Goal: Obtain resource: Obtain resource

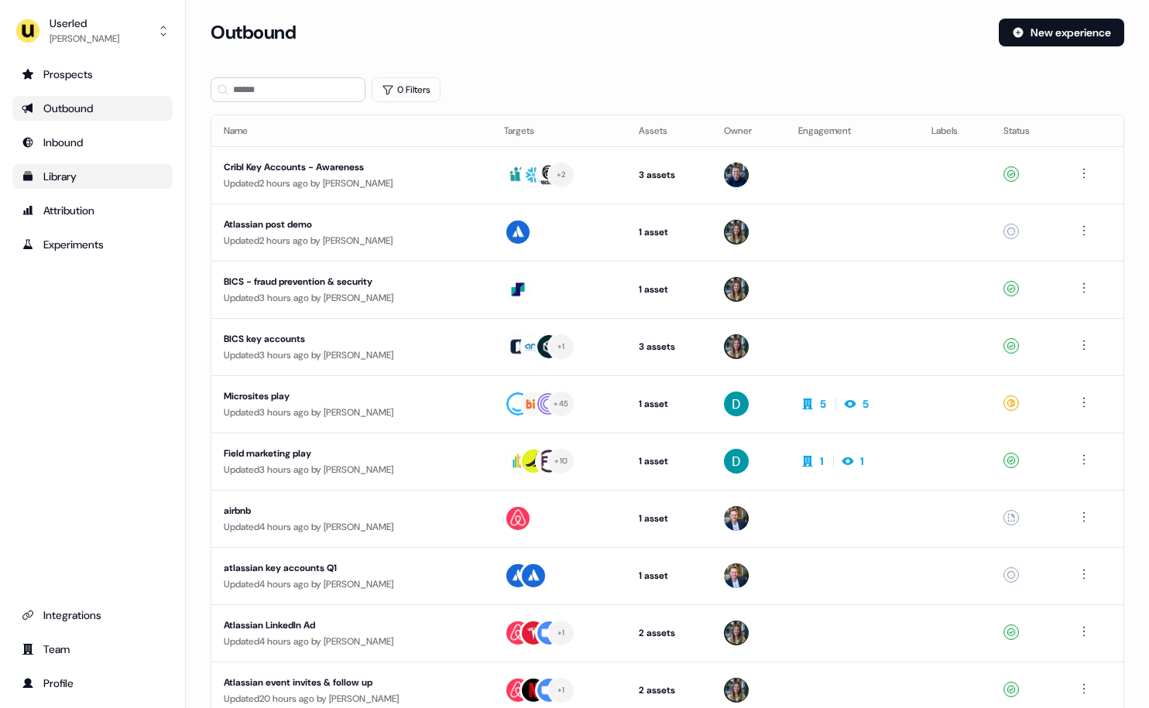
click at [80, 168] on link "Library" at bounding box center [92, 176] width 160 height 25
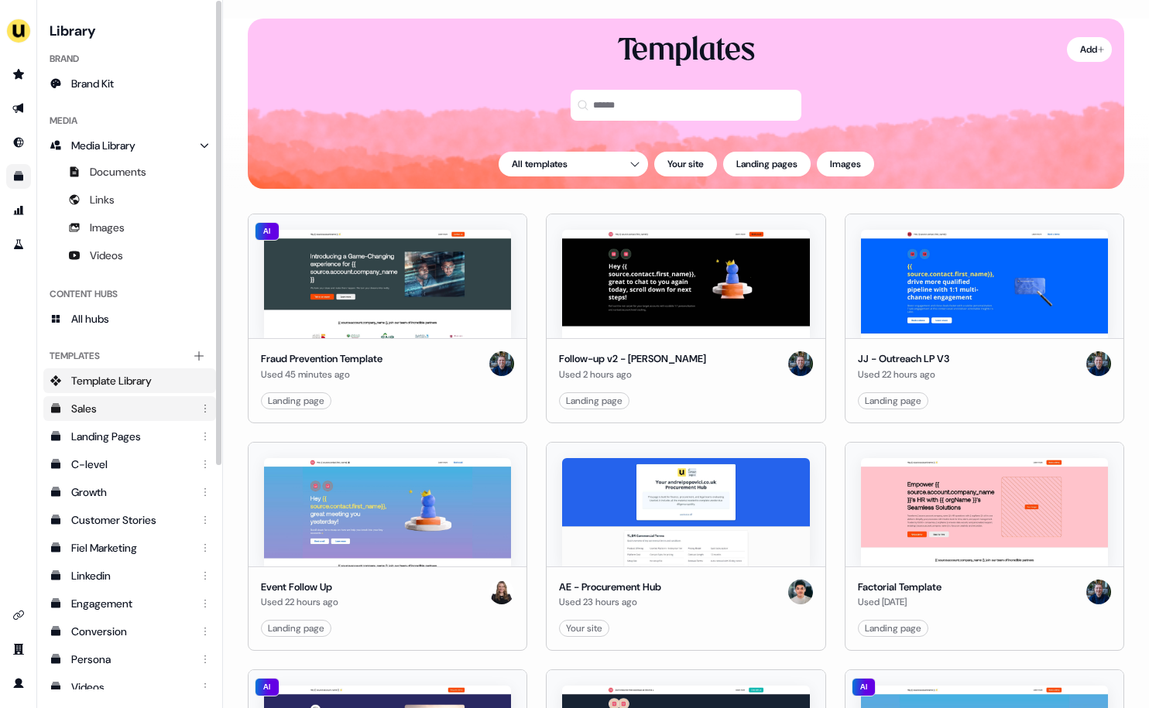
click at [101, 410] on div "Sales" at bounding box center [131, 408] width 120 height 15
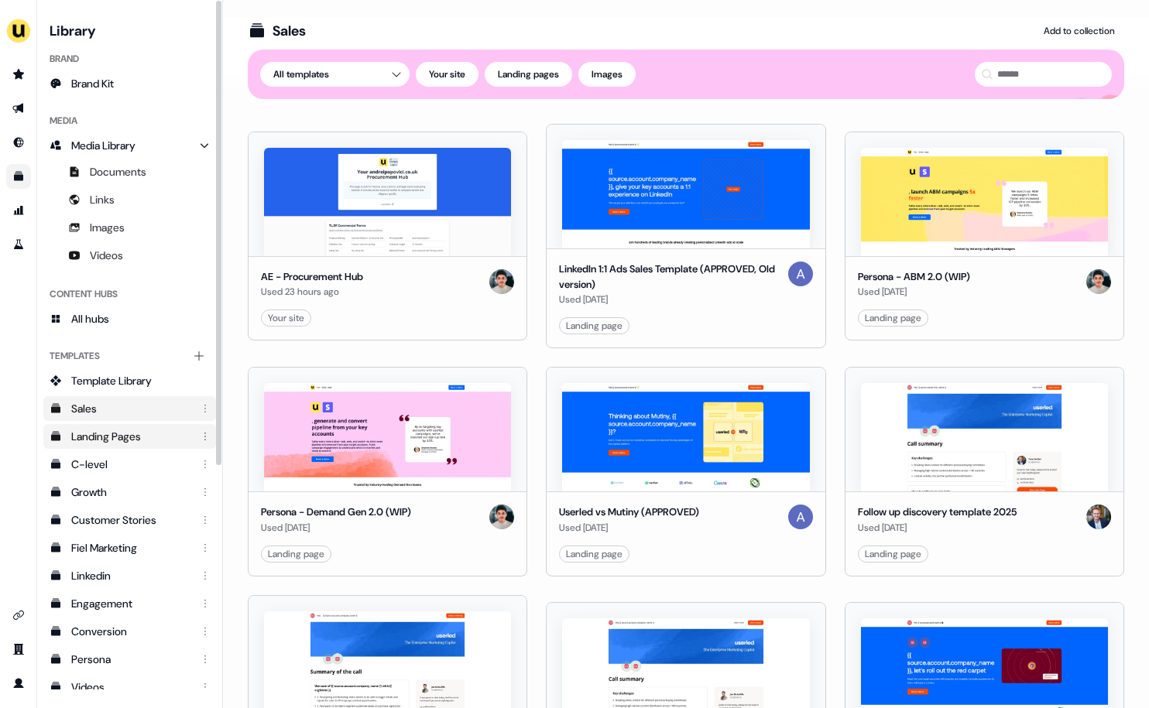
click at [100, 437] on div "Landing Pages" at bounding box center [131, 436] width 120 height 15
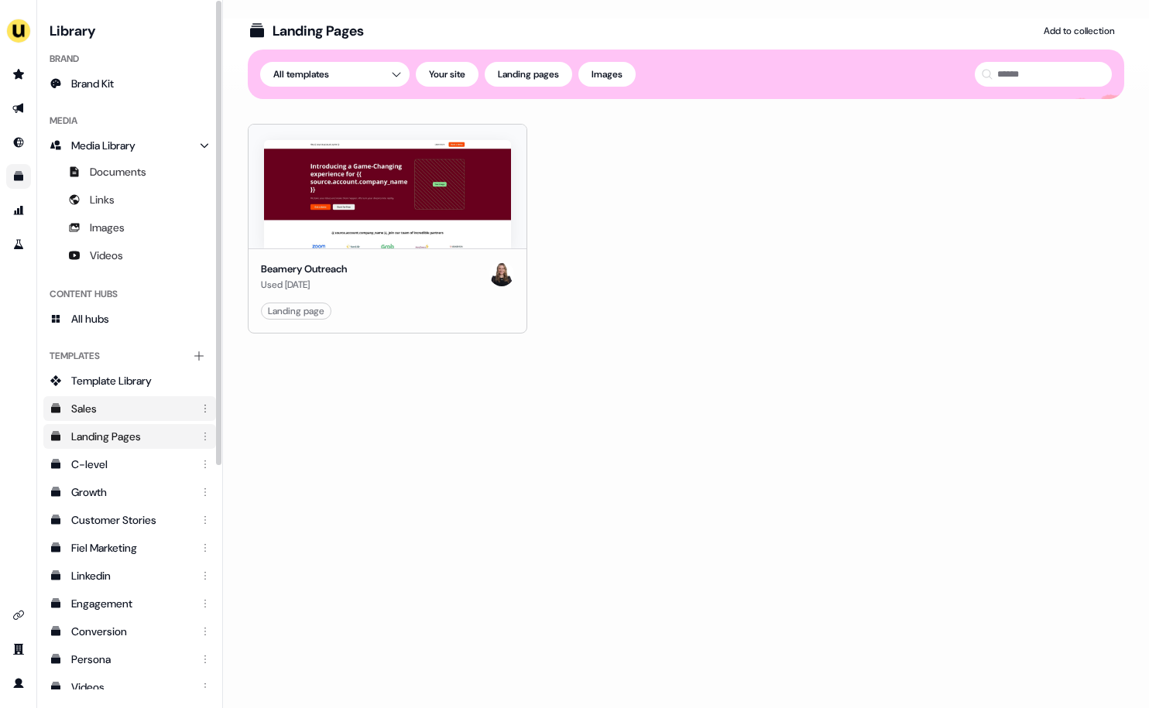
click at [108, 411] on div "Sales" at bounding box center [131, 408] width 120 height 15
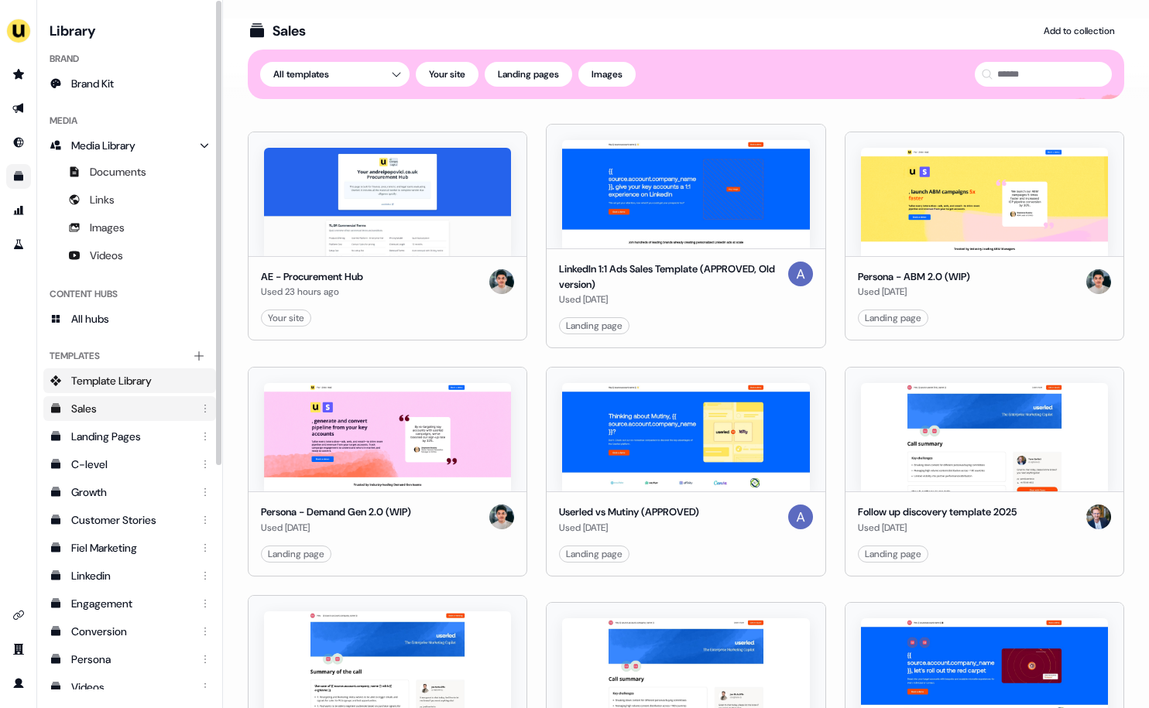
click at [115, 380] on span "Template Library" at bounding box center [111, 380] width 81 height 15
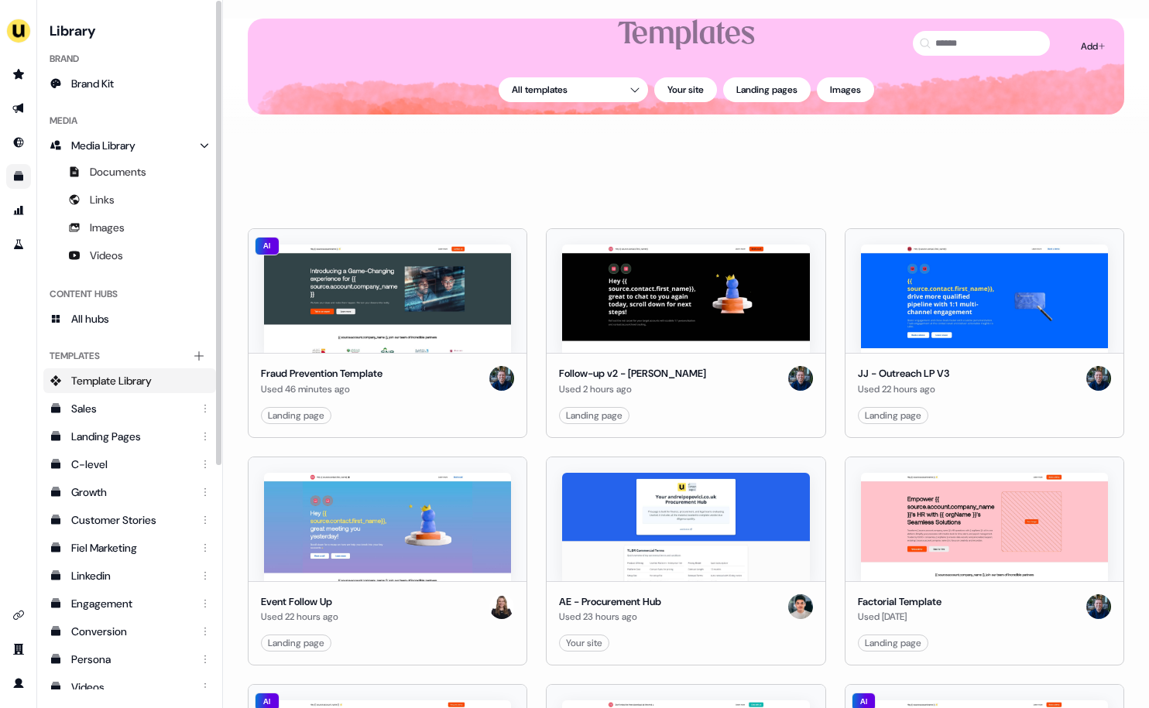
click at [391, 79] on div "All templates Your site Landing pages Images" at bounding box center [686, 90] width 876 height 50
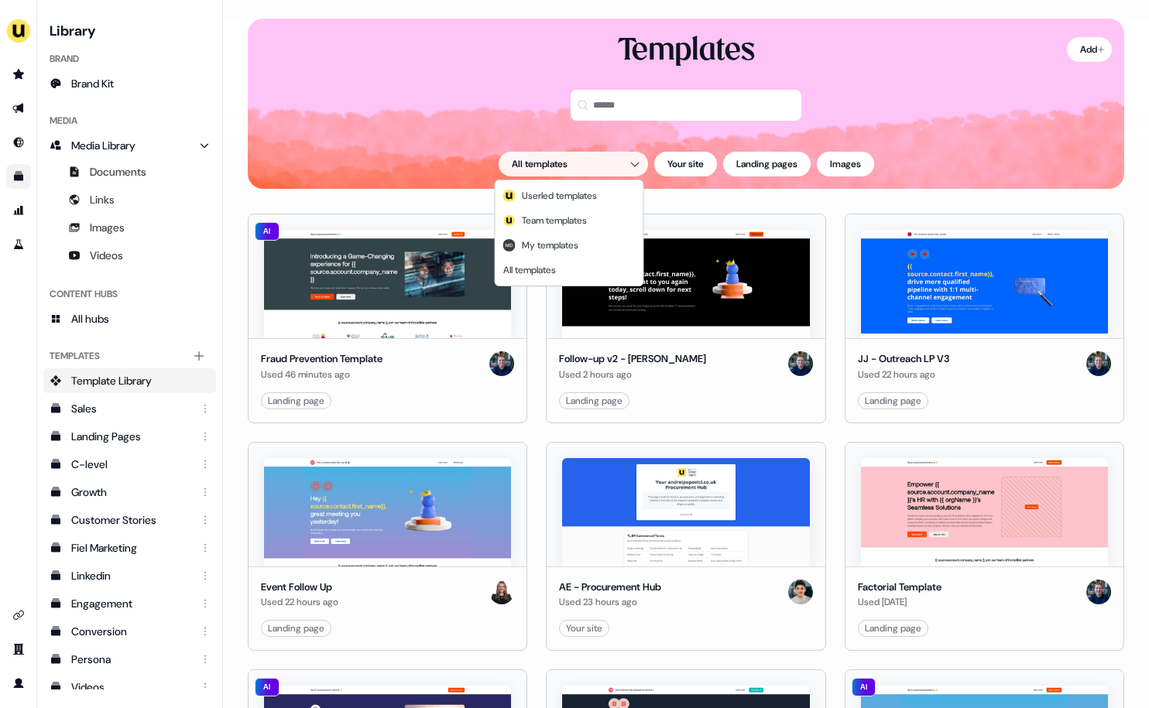
click at [549, 169] on html "For the best experience switch devices to a bigger screen. Go to [DOMAIN_NAME] …" at bounding box center [574, 354] width 1149 height 708
click at [702, 156] on html "For the best experience switch devices to a bigger screen. Go to [DOMAIN_NAME] …" at bounding box center [574, 354] width 1149 height 708
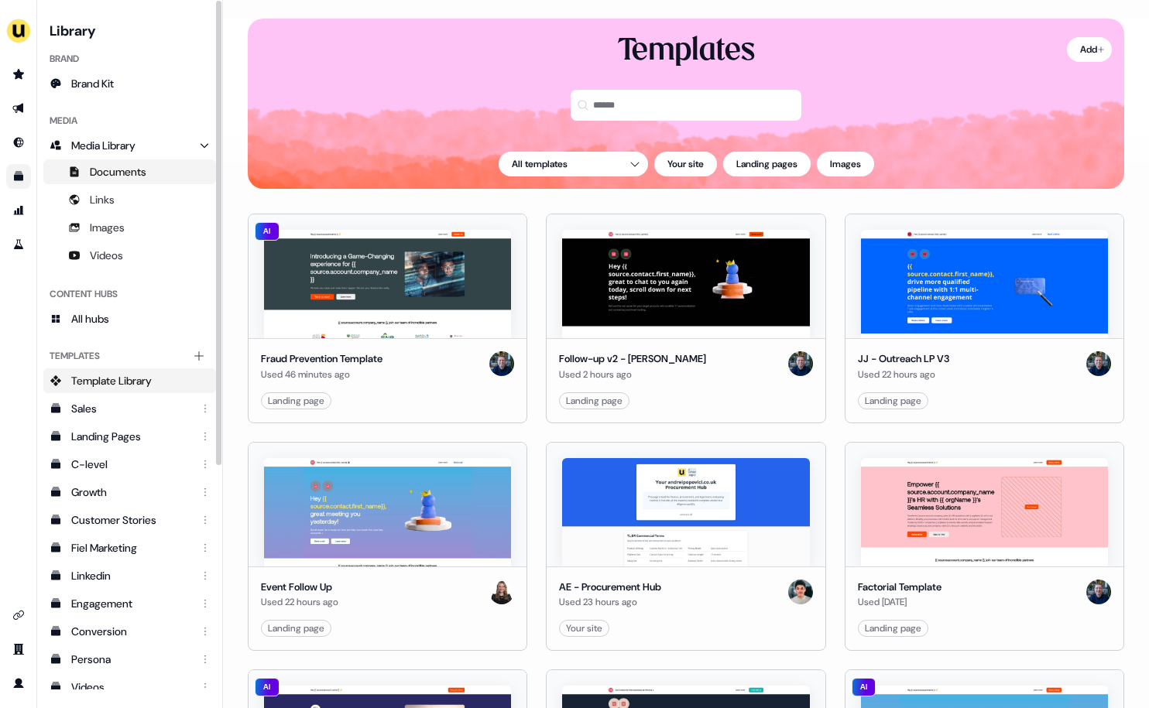
click at [114, 183] on link "Documents" at bounding box center [129, 171] width 173 height 25
